Goal: Find specific page/section: Find specific page/section

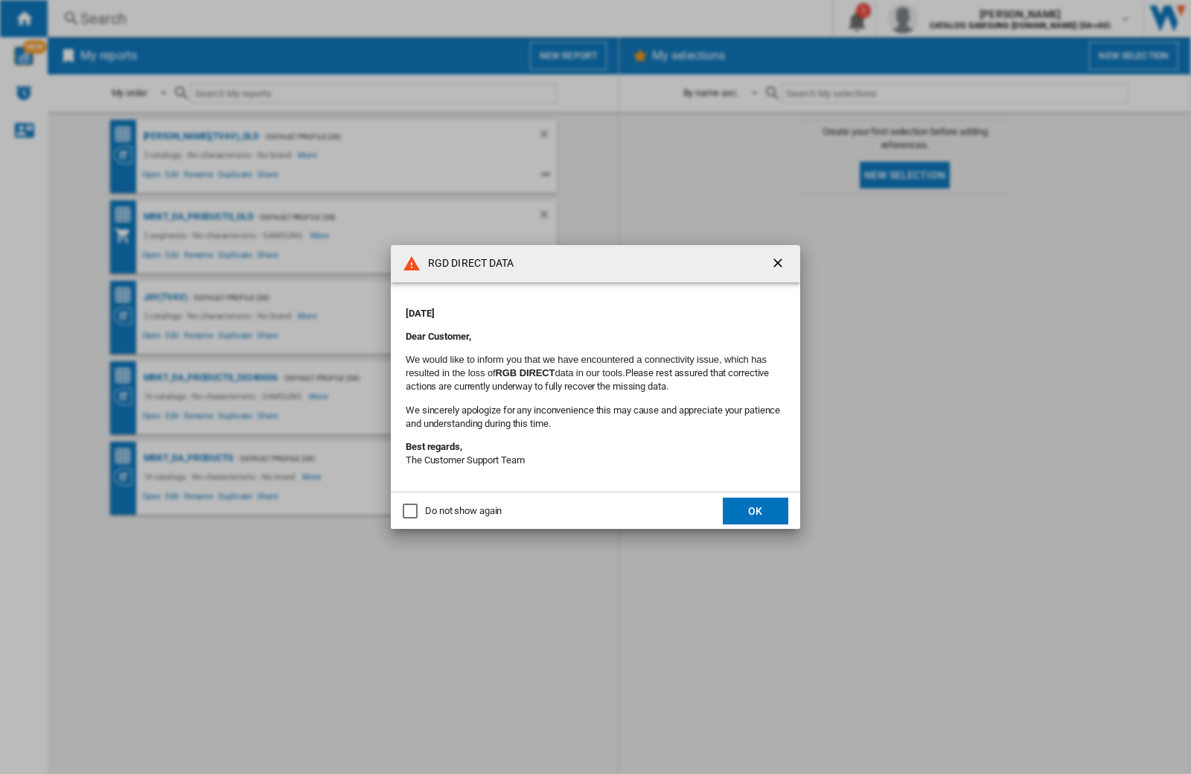
click at [948, 19] on div "RGD DIRECT DATA [DATE] Dear Customer, We would like to inform you that we have …" at bounding box center [595, 387] width 1191 height 774
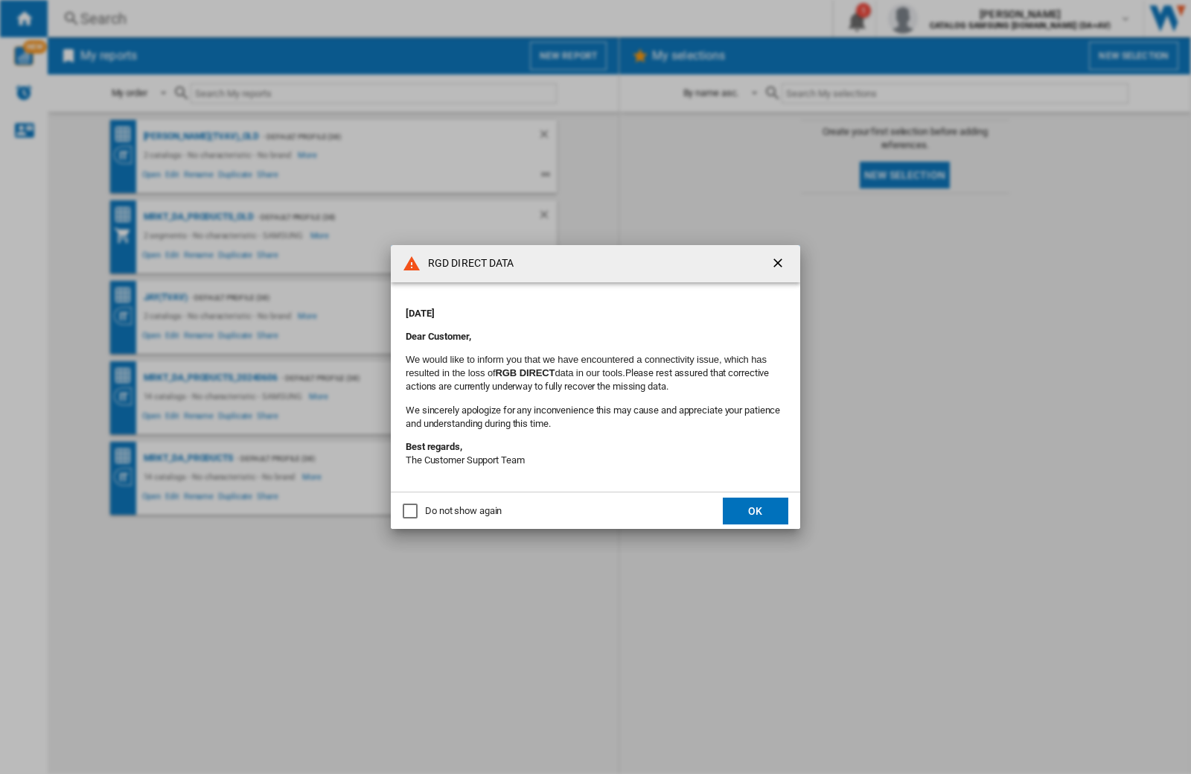
click at [948, 19] on div "RGD DIRECT DATA [DATE] Dear Customer, We would like to inform you that we have …" at bounding box center [595, 387] width 1191 height 774
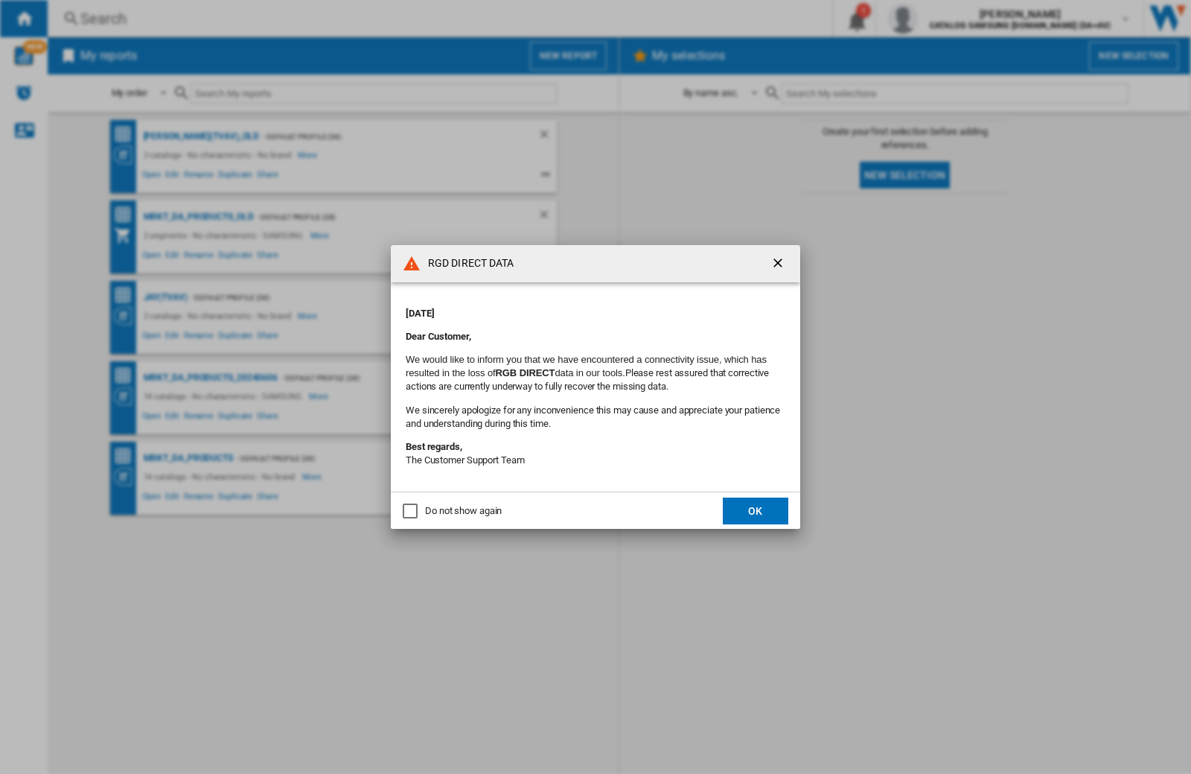
click at [948, 19] on div "RGD DIRECT DATA [DATE] Dear Customer, We would like to inform you that we have …" at bounding box center [595, 387] width 1191 height 774
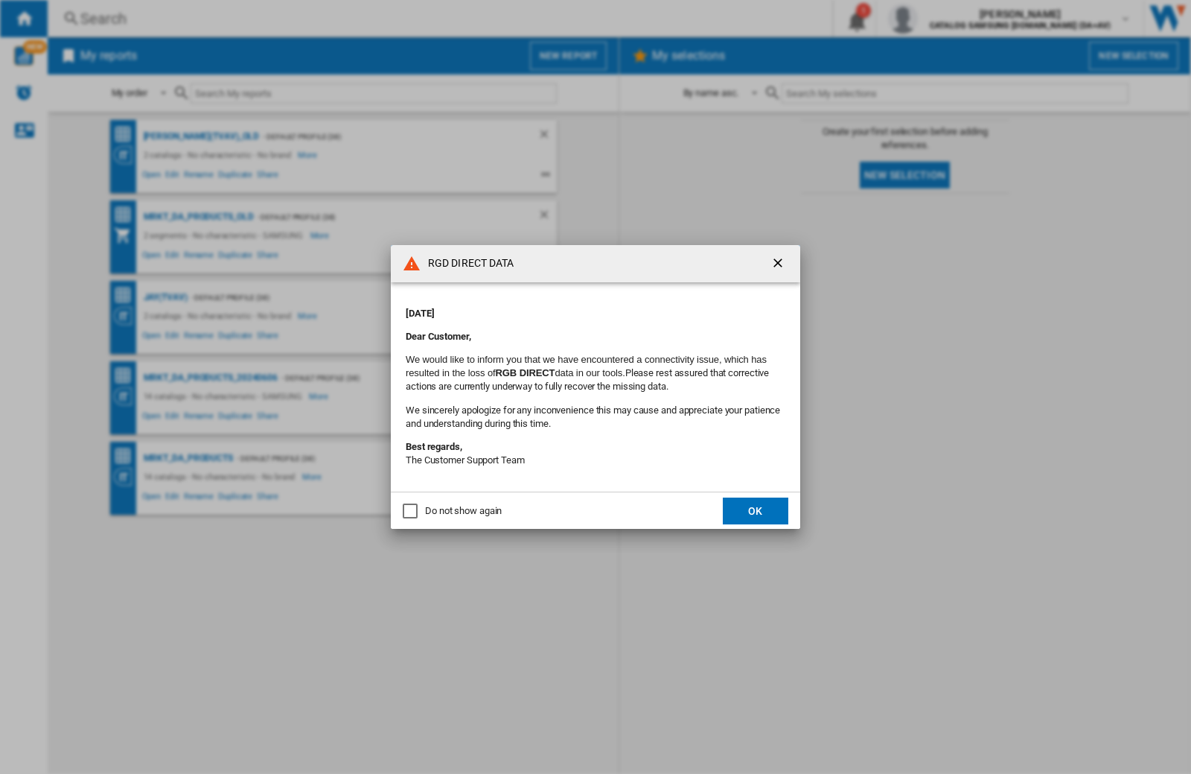
click at [948, 19] on div "RGD DIRECT DATA [DATE] Dear Customer, We would like to inform you that we have …" at bounding box center [595, 387] width 1191 height 774
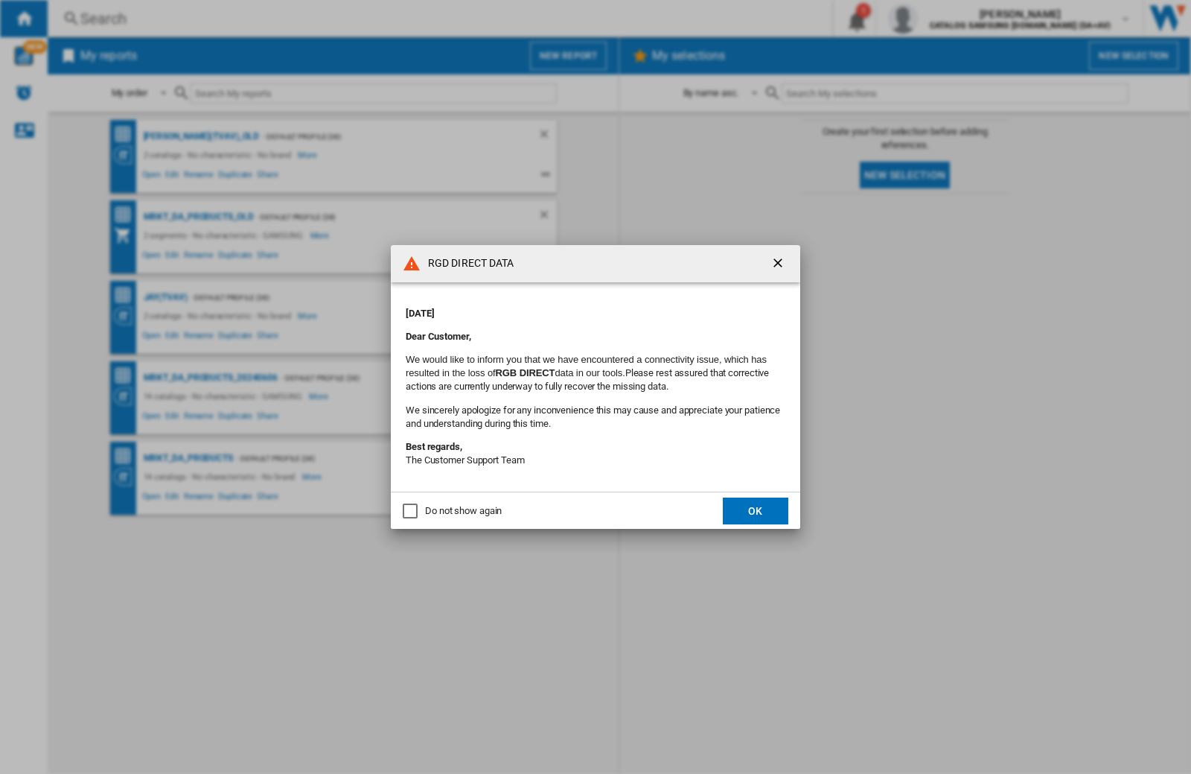
click at [948, 19] on div "RGD DIRECT DATA [DATE] Dear Customer, We would like to inform you that we have …" at bounding box center [595, 387] width 1191 height 774
